Goal: Task Accomplishment & Management: Manage account settings

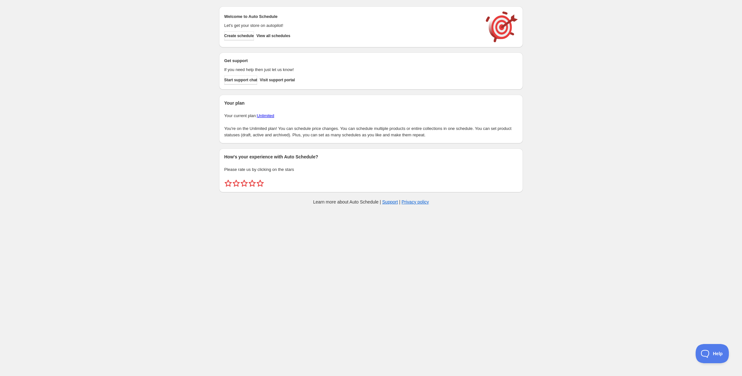
click at [289, 44] on div "Welcome to Auto Schedule Let's get your store on autopilot! Create schedule Vie…" at bounding box center [371, 26] width 304 height 41
click at [291, 36] on span "View all schedules" at bounding box center [274, 35] width 34 height 5
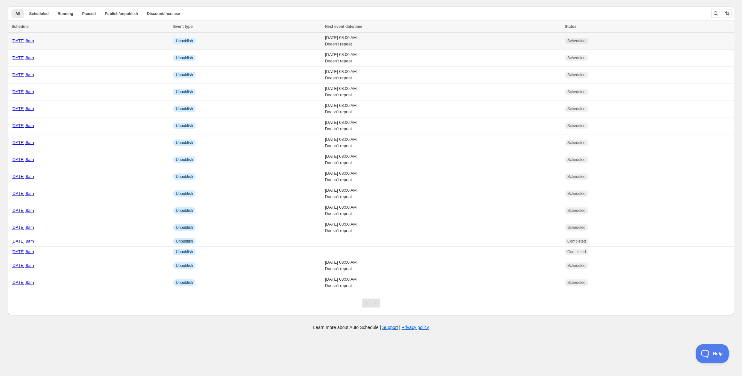
click at [97, 39] on div "Tuesday 28th October @ 8am" at bounding box center [91, 41] width 158 height 6
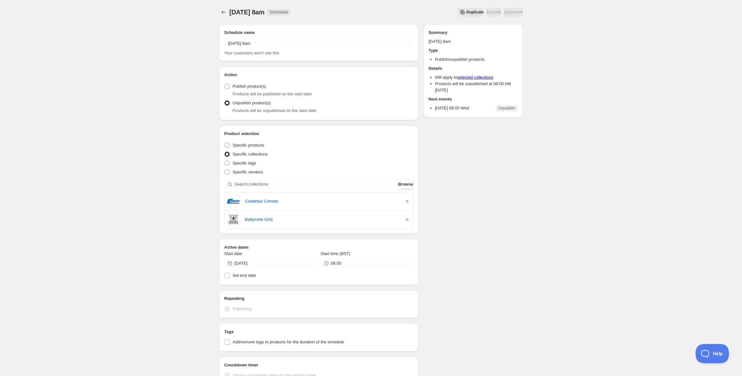
click at [467, 11] on span "Duplicate" at bounding box center [475, 12] width 17 height 5
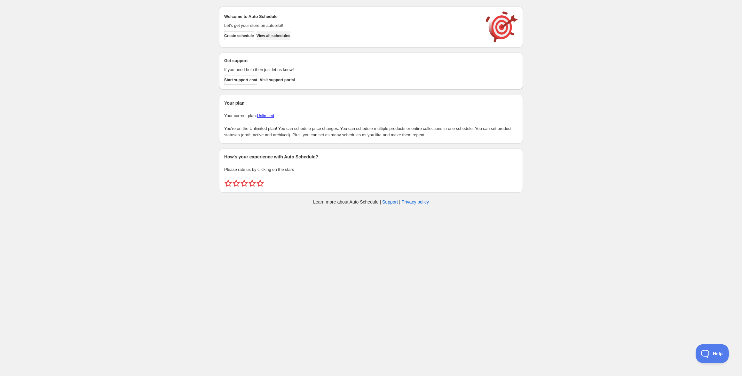
click at [271, 36] on span "View all schedules" at bounding box center [274, 35] width 34 height 5
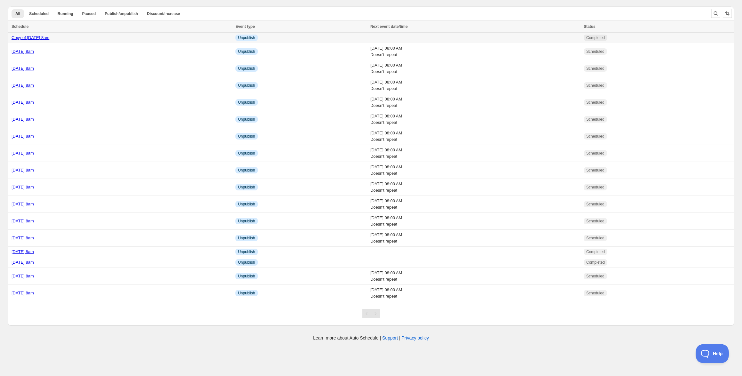
click at [56, 41] on div "Copy of Tuesday 28th October @ 8am" at bounding box center [122, 38] width 220 height 6
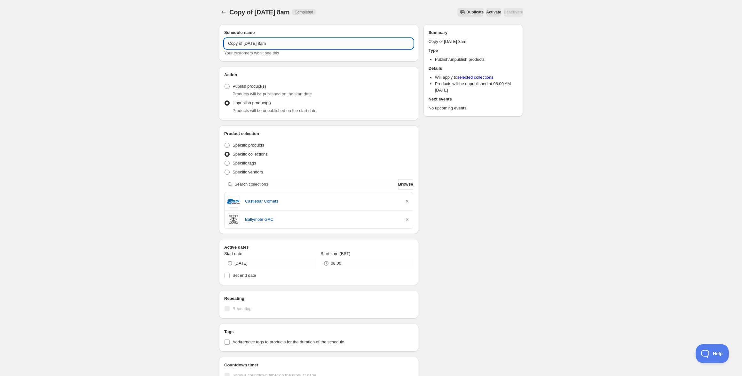
click at [265, 43] on input "Copy of Tuesday 28th October @ 8am" at bounding box center [318, 43] width 189 height 10
click at [277, 43] on input "Copy of Tuesday 28th October @ 8am" at bounding box center [318, 43] width 189 height 10
drag, startPoint x: 245, startPoint y: 42, endPoint x: 196, endPoint y: 40, distance: 49.3
click at [196, 40] on div "Copy of Tuesday 4th November @ 8am. This page is ready Copy of Tuesday 4th Nove…" at bounding box center [371, 254] width 742 height 509
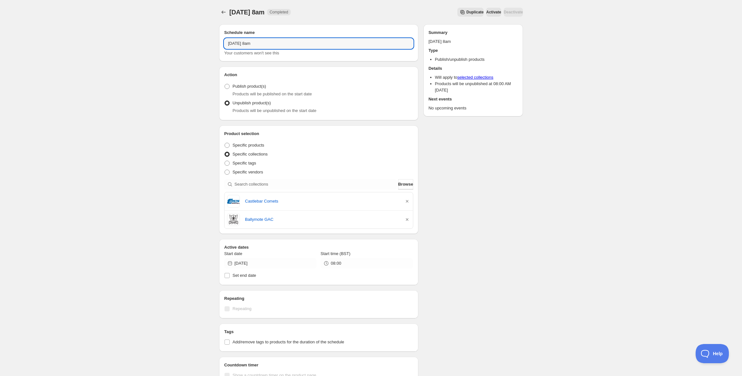
type input "Tuesday 4th November @ 8am"
click at [206, 76] on div "Tuesday 4th November @ 8am. This page is ready Tuesday 4th November @ 8am Compl…" at bounding box center [371, 254] width 742 height 509
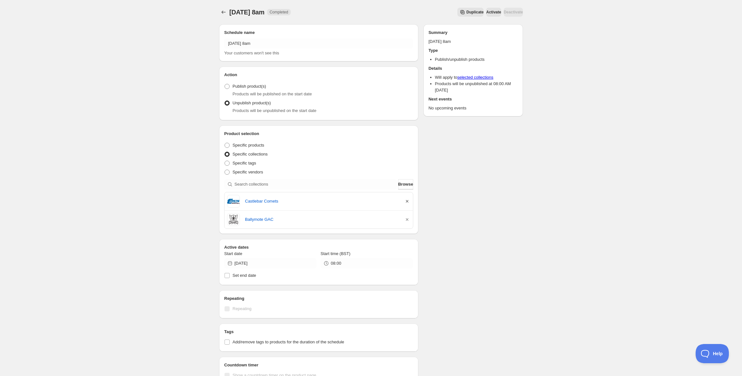
click at [406, 201] on icon "button" at bounding box center [407, 201] width 6 height 6
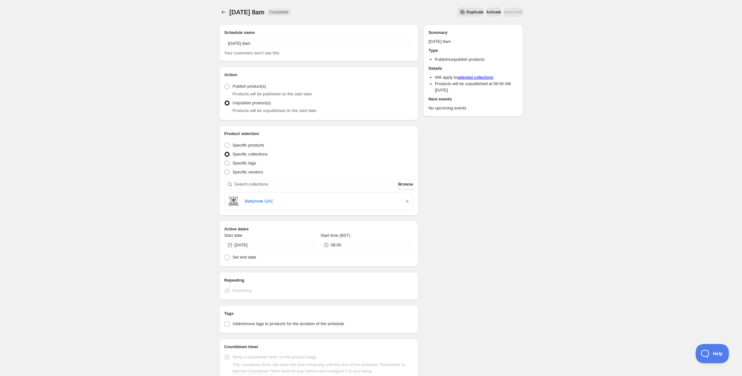
click at [406, 205] on div "Ballymote GAC" at bounding box center [318, 201] width 183 height 13
click at [407, 201] on icon "button" at bounding box center [407, 201] width 6 height 6
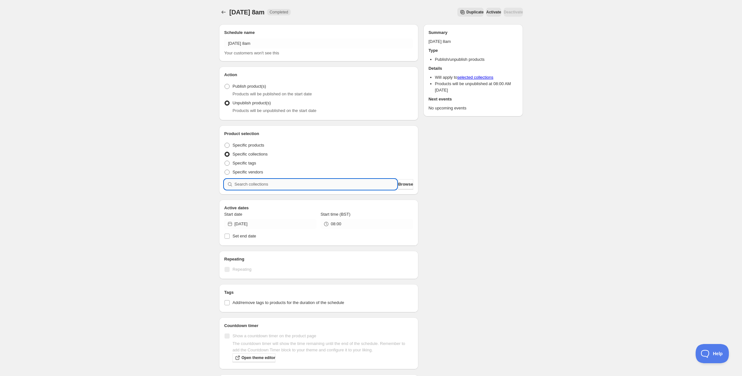
click at [320, 188] on input "search" at bounding box center [316, 184] width 163 height 10
paste input "Crumlin IC Students"
type input "Crumlin IC Students"
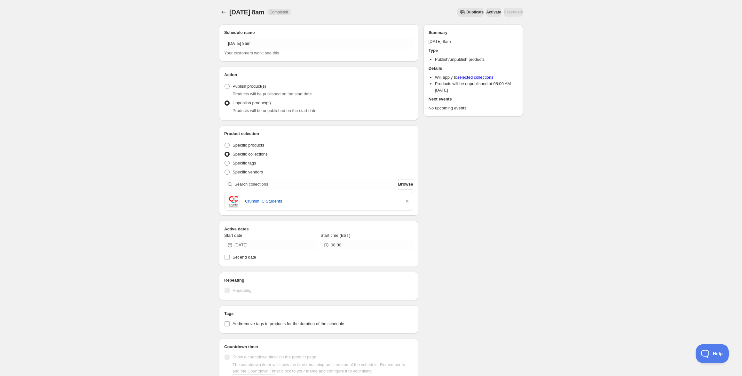
click at [456, 255] on div "Schedule name Tuesday 4th November @ 8am Your customers won't see this Action A…" at bounding box center [368, 248] width 309 height 459
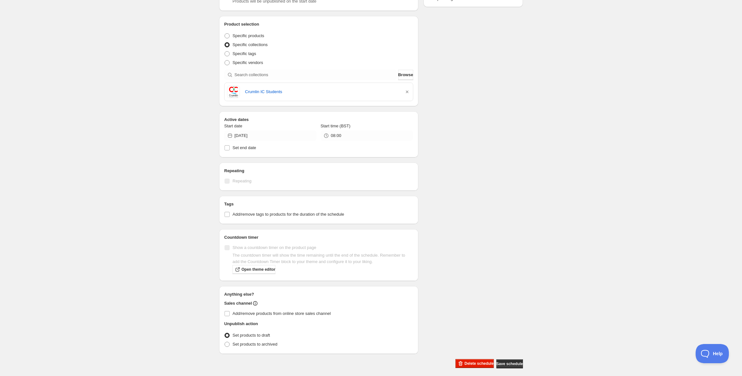
scroll to position [115, 0]
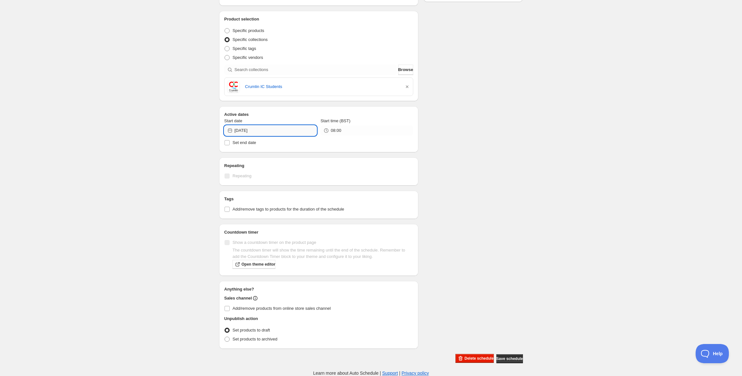
click at [262, 127] on input "2025-10-29" at bounding box center [276, 130] width 82 height 10
click at [305, 143] on icon "Show next month, November 2025" at bounding box center [308, 145] width 6 height 6
click at [260, 207] on span "25" at bounding box center [259, 206] width 7 height 5
type input "2025-11-25"
click at [472, 237] on div "Schedule name Tuesday 4th November @ 8am Your customers won't see this Action A…" at bounding box center [368, 134] width 309 height 459
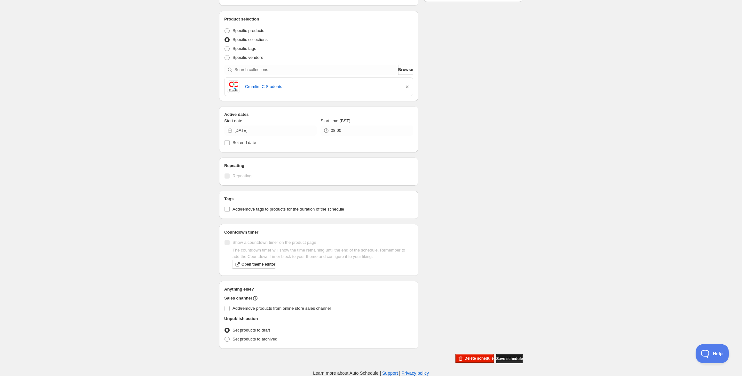
click at [508, 361] on span "Save schedule" at bounding box center [510, 358] width 27 height 5
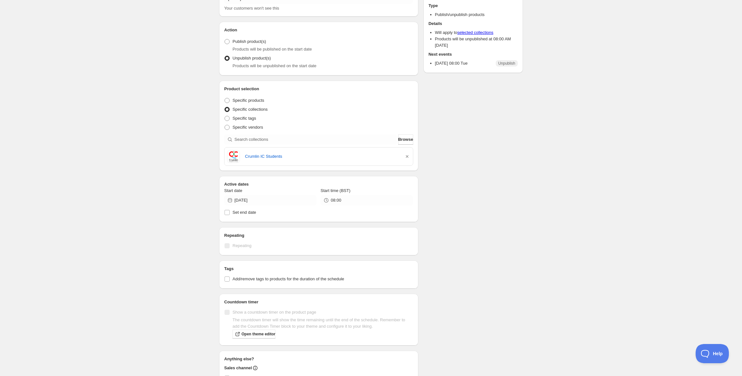
scroll to position [0, 0]
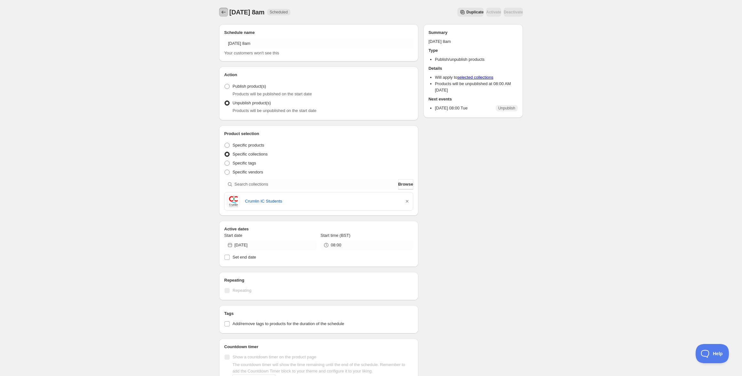
click at [224, 13] on icon "Schedules" at bounding box center [223, 12] width 6 height 6
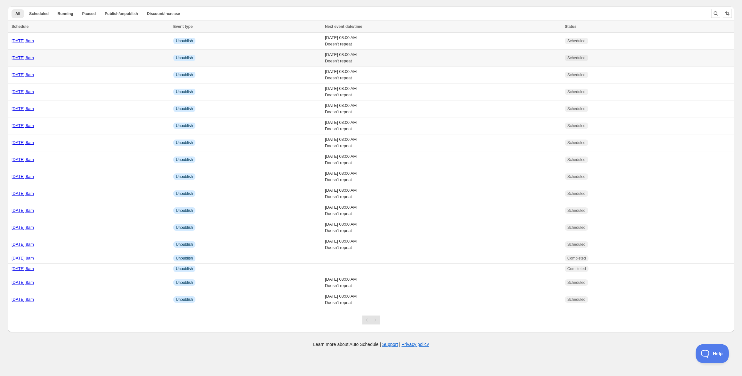
click at [79, 60] on div "Tuesday 28th October @ 8am" at bounding box center [91, 58] width 158 height 6
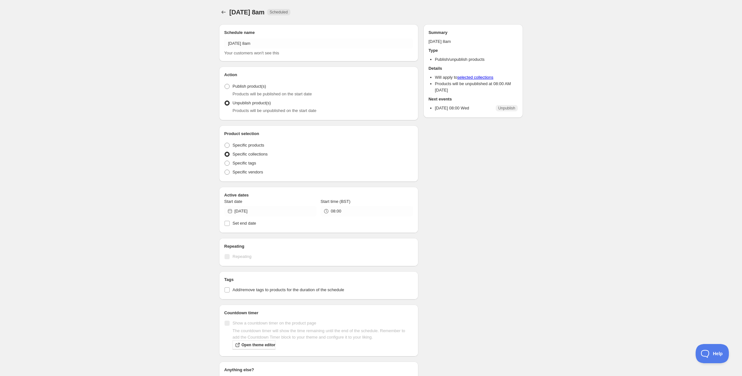
radio input "true"
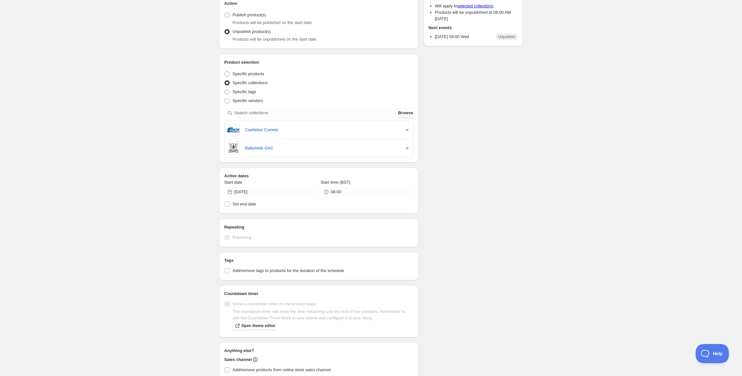
scroll to position [133, 0]
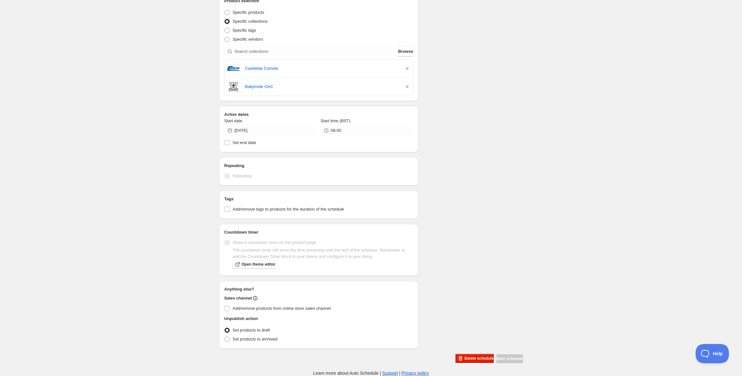
click at [254, 124] on div "Start date 2025-10-29" at bounding box center [270, 127] width 92 height 18
click at [257, 130] on input "2025-10-29" at bounding box center [276, 130] width 82 height 10
click at [259, 207] on span "28" at bounding box center [259, 206] width 7 height 5
type input "2025-10-28"
click at [510, 363] on div "Tuesday 28th October @ 8am. This page is ready Tuesday 28th October @ 8am Sched…" at bounding box center [371, 121] width 742 height 509
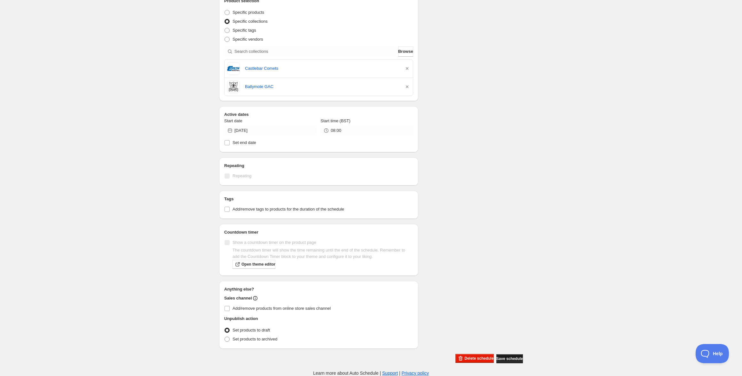
click at [509, 360] on span "Save schedule" at bounding box center [510, 358] width 27 height 5
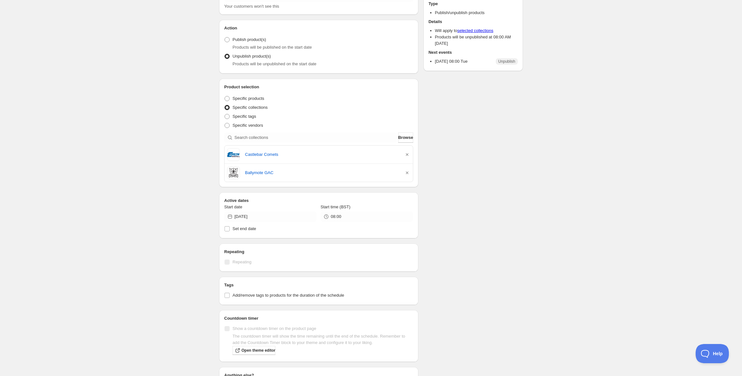
scroll to position [0, 0]
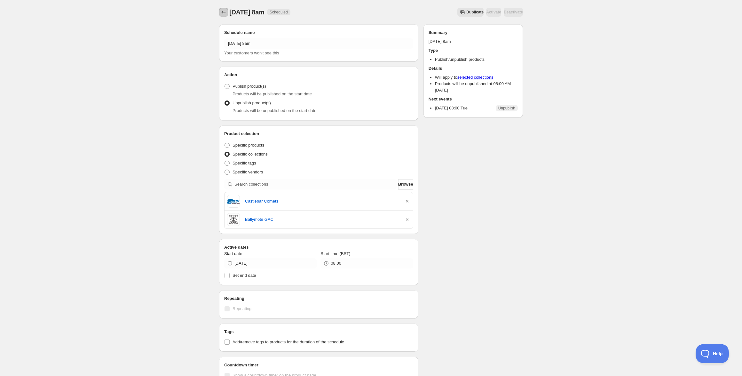
click at [222, 12] on icon "Schedules" at bounding box center [223, 12] width 6 height 6
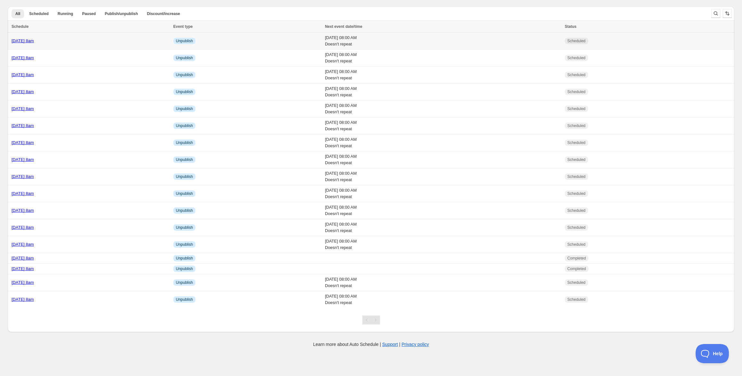
click at [170, 38] on div "Tuesday 4th November @ 8am" at bounding box center [91, 41] width 158 height 6
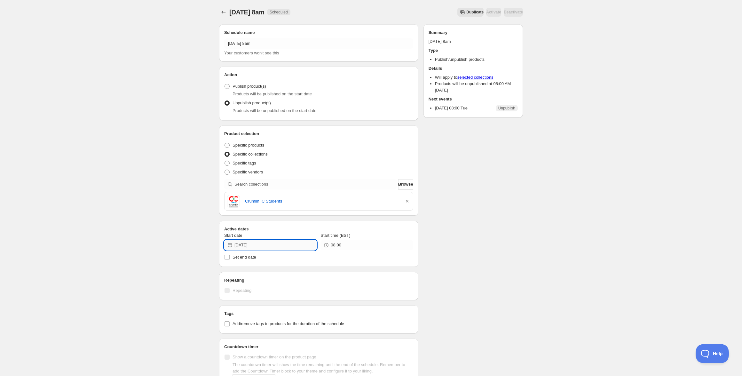
click at [281, 245] on input "2025-11-25" at bounding box center [276, 245] width 82 height 10
click at [259, 286] on button "4" at bounding box center [259, 290] width 12 height 10
type input "2025-11-04"
click at [222, 11] on icon "Schedules" at bounding box center [223, 12] width 6 height 6
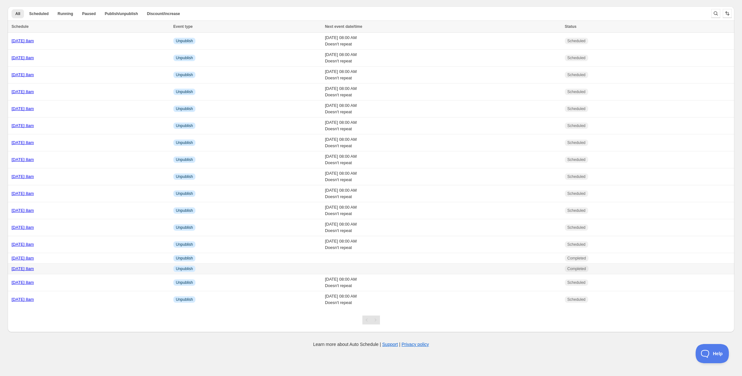
click at [386, 268] on td at bounding box center [443, 269] width 240 height 11
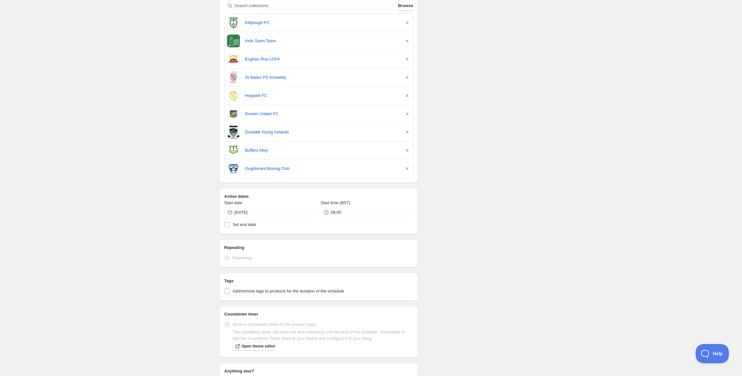
scroll to position [285, 0]
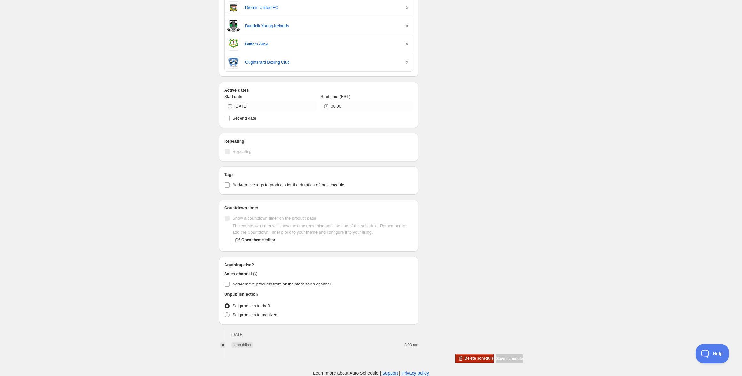
click at [465, 359] on span "Delete schedule" at bounding box center [479, 358] width 29 height 5
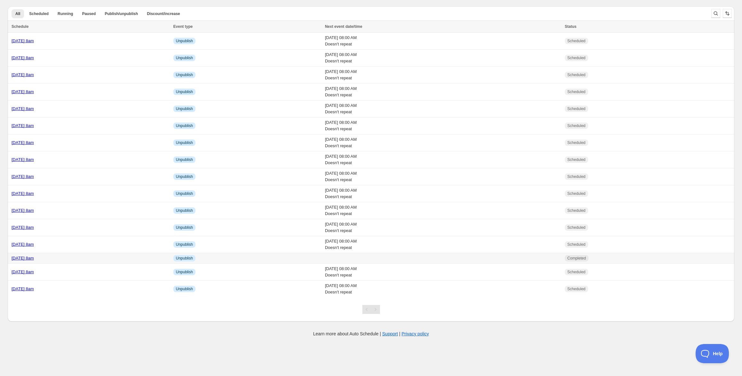
click at [105, 259] on div "Monday 13th October @ 8am" at bounding box center [91, 258] width 158 height 6
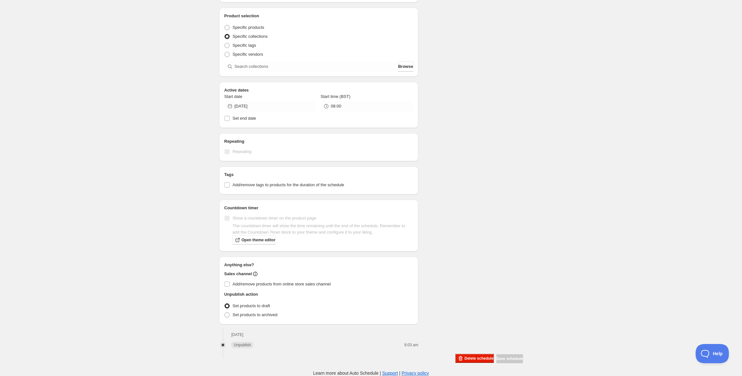
scroll to position [303, 0]
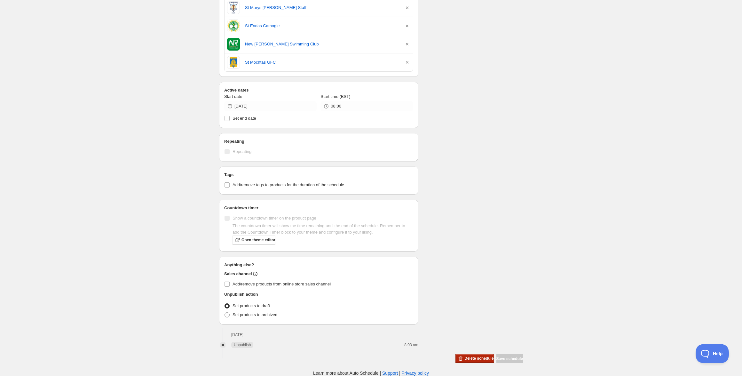
click at [465, 359] on span "Delete schedule" at bounding box center [479, 358] width 29 height 5
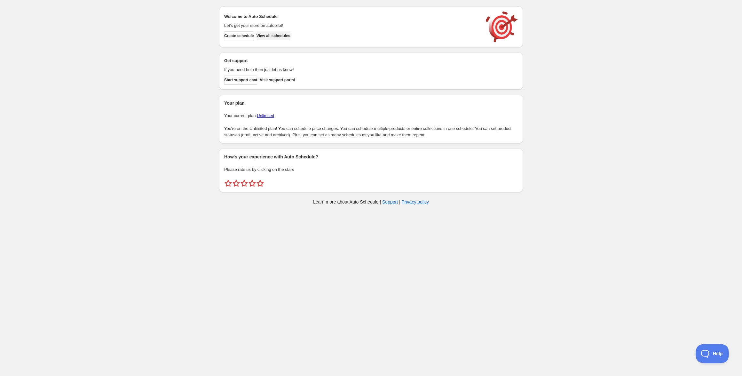
click at [289, 33] on span "View all schedules" at bounding box center [274, 35] width 34 height 5
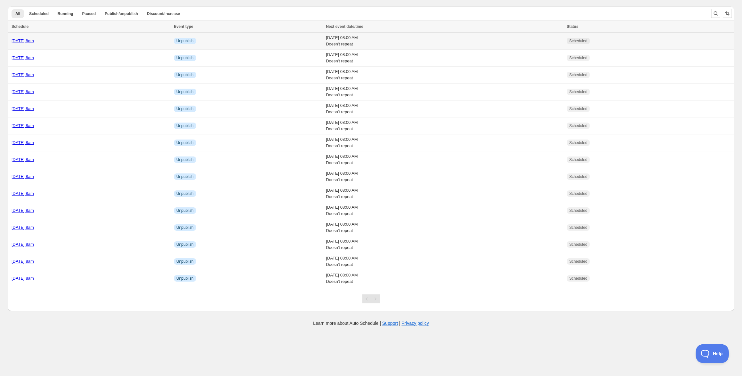
click at [34, 41] on link "Tuesday 4th November @ 8am" at bounding box center [23, 40] width 22 height 5
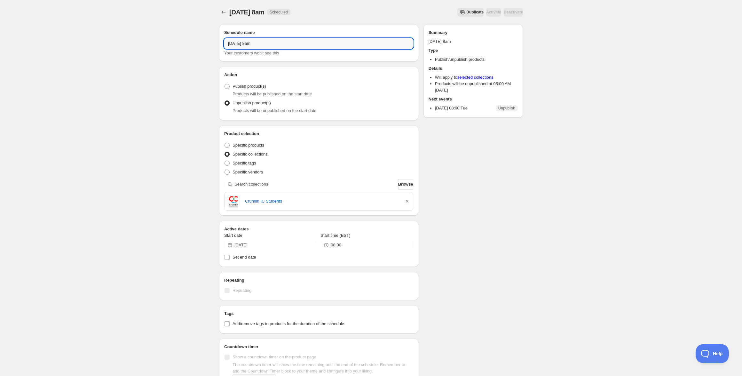
drag, startPoint x: 252, startPoint y: 44, endPoint x: 190, endPoint y: 39, distance: 62.2
click at [190, 39] on div "Tuesday 4th November @ 8am. This page is ready Tuesday 4th November @ 8am Sched…" at bounding box center [371, 245] width 742 height 491
type input "Monday 3rd November @ 8am"
click at [251, 240] on input "2025-11-04" at bounding box center [276, 245] width 82 height 10
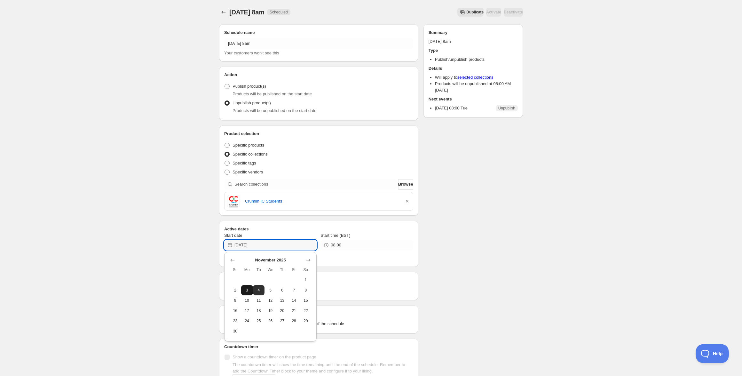
click at [249, 288] on span "3" at bounding box center [247, 290] width 7 height 5
type input "2025-11-03"
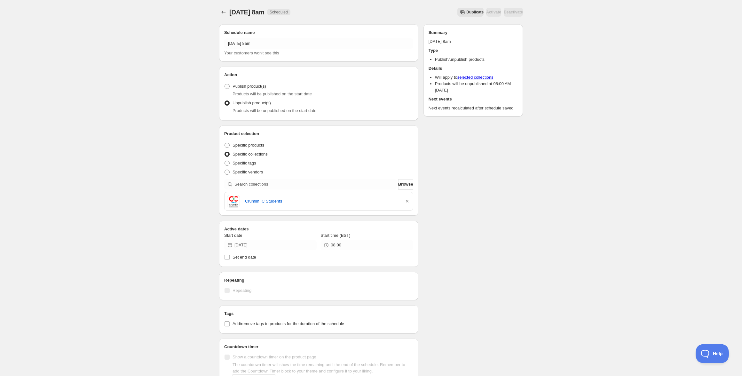
click at [190, 264] on div "Monday 3rd November @ 8am. This page is ready Monday 3rd November @ 8am Schedul…" at bounding box center [371, 245] width 742 height 491
click at [225, 13] on icon "Schedules" at bounding box center [223, 12] width 6 height 6
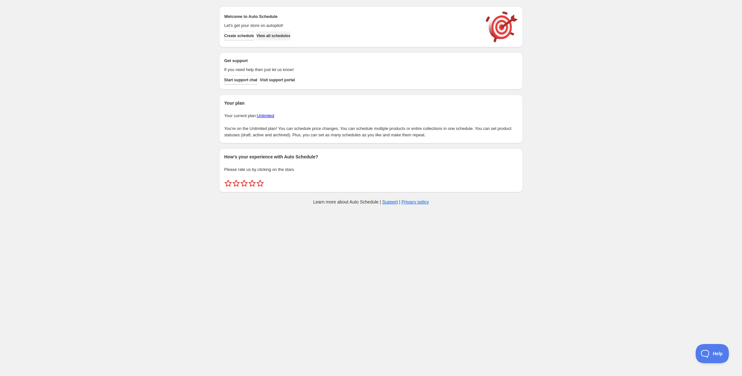
click at [285, 34] on span "View all schedules" at bounding box center [274, 35] width 34 height 5
